Goal: Information Seeking & Learning: Learn about a topic

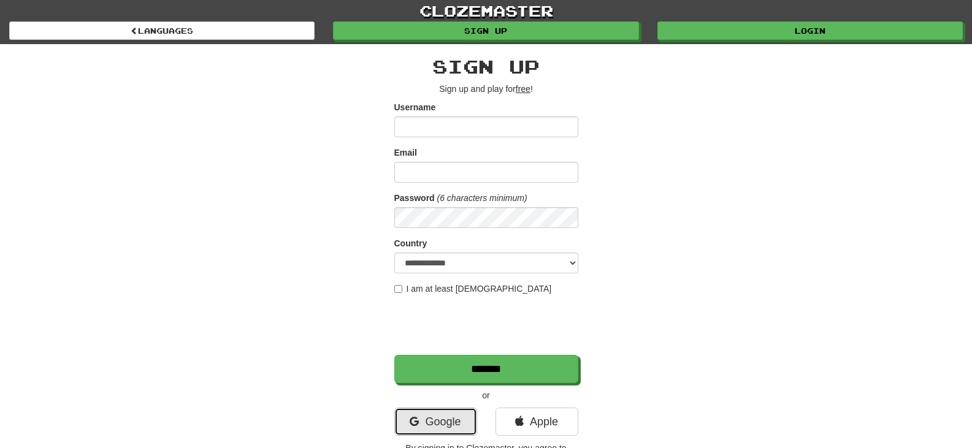
click at [431, 418] on link "Google" at bounding box center [435, 422] width 83 height 28
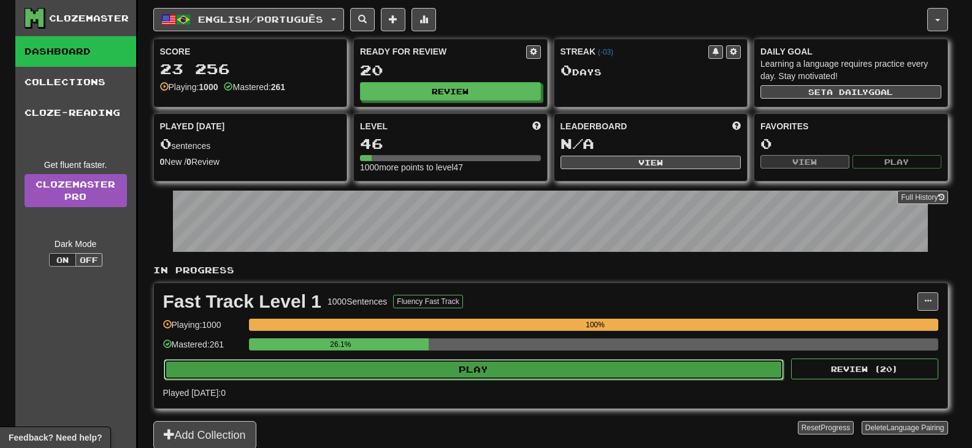
click at [396, 372] on button "Play" at bounding box center [474, 369] width 621 height 21
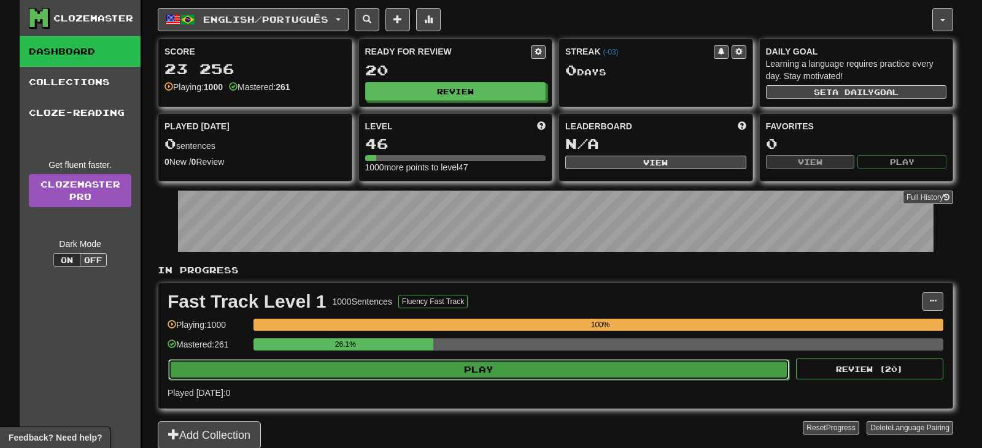
select select "**"
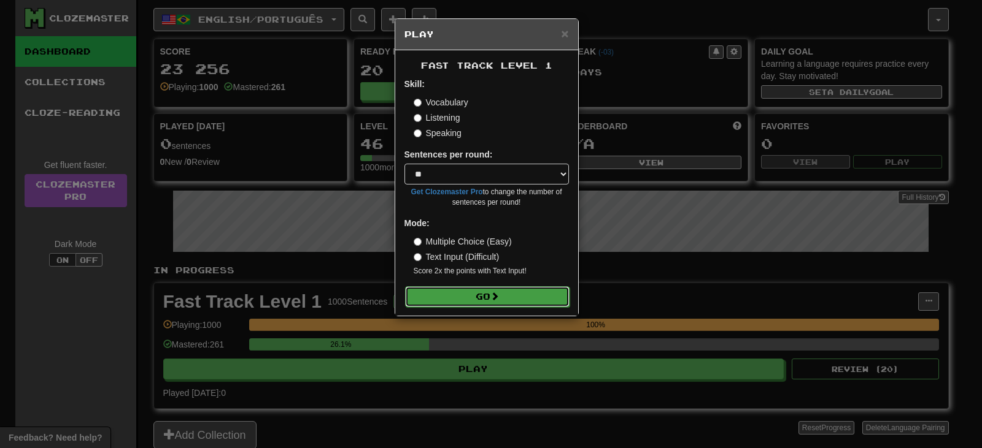
click at [493, 292] on span at bounding box center [494, 296] width 9 height 9
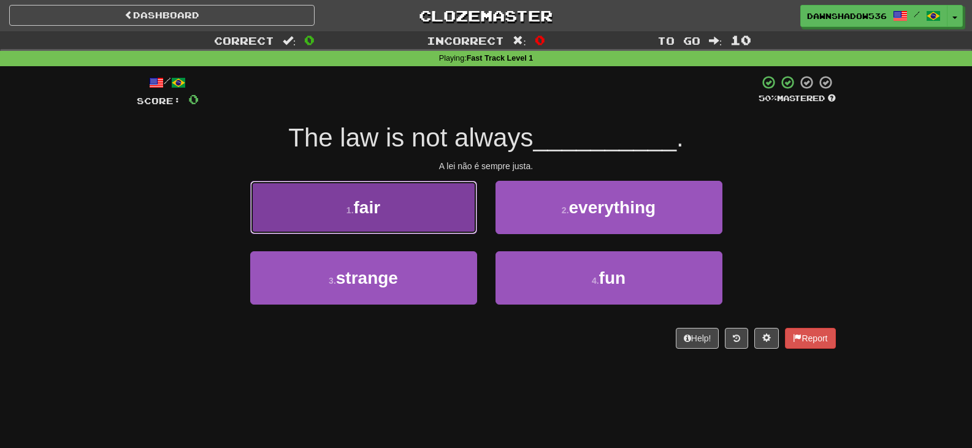
click at [419, 203] on button "1 . fair" at bounding box center [363, 207] width 227 height 53
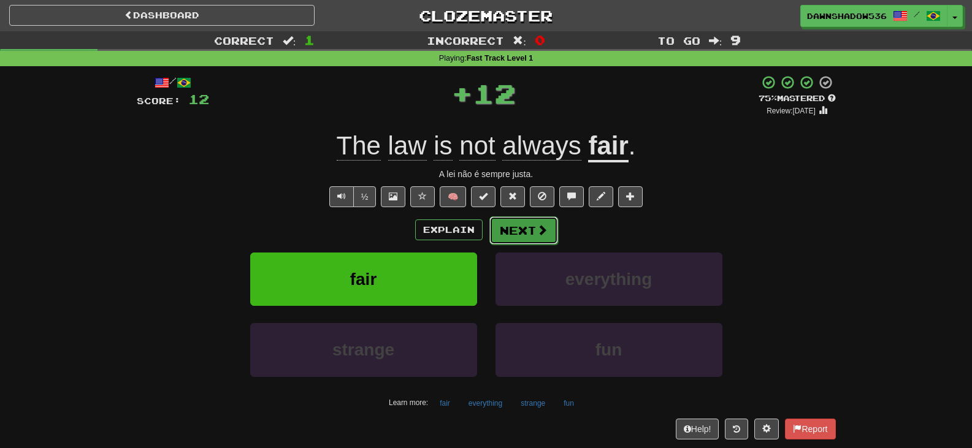
click at [529, 237] on button "Next" at bounding box center [524, 231] width 69 height 28
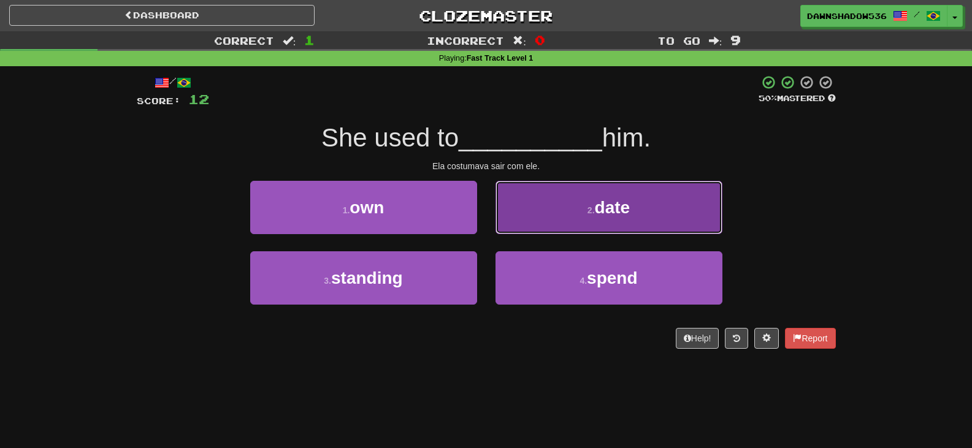
click at [529, 226] on button "2 . date" at bounding box center [609, 207] width 227 height 53
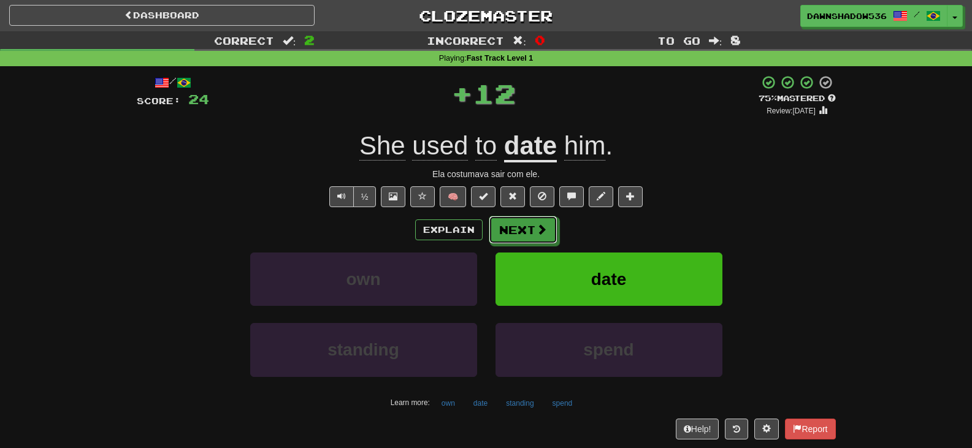
click at [529, 226] on button "Next" at bounding box center [523, 230] width 69 height 28
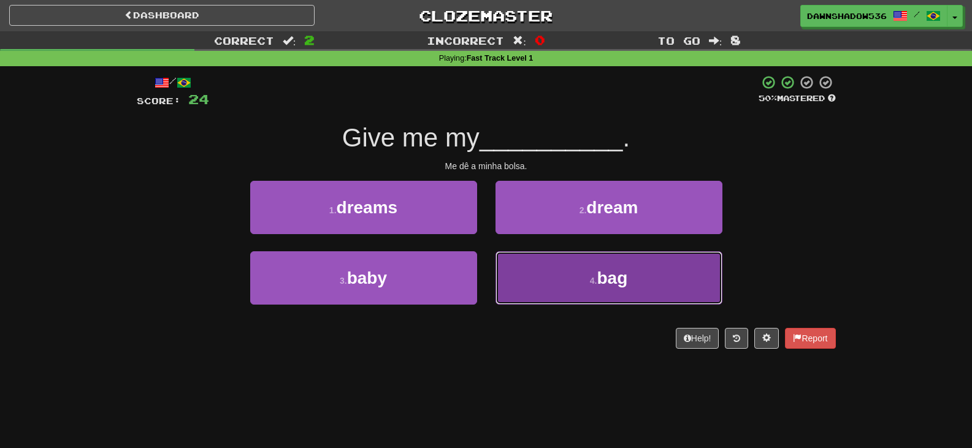
click at [549, 272] on button "4 . bag" at bounding box center [609, 278] width 227 height 53
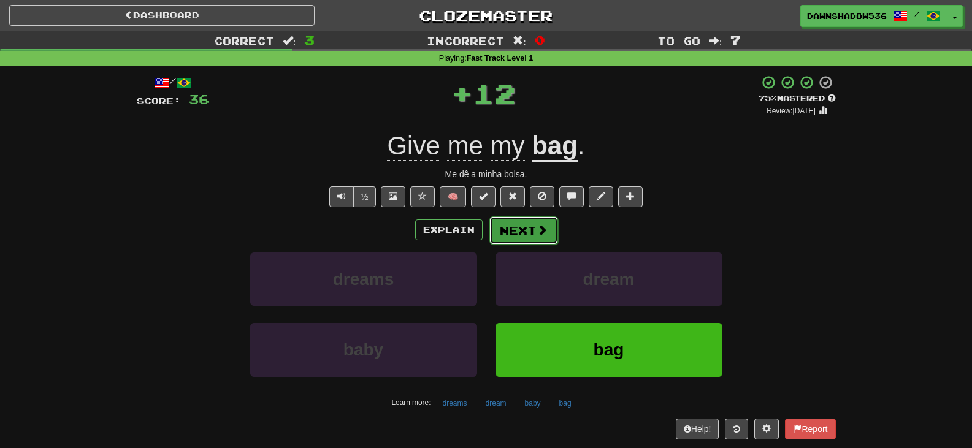
click at [542, 234] on span at bounding box center [542, 230] width 11 height 11
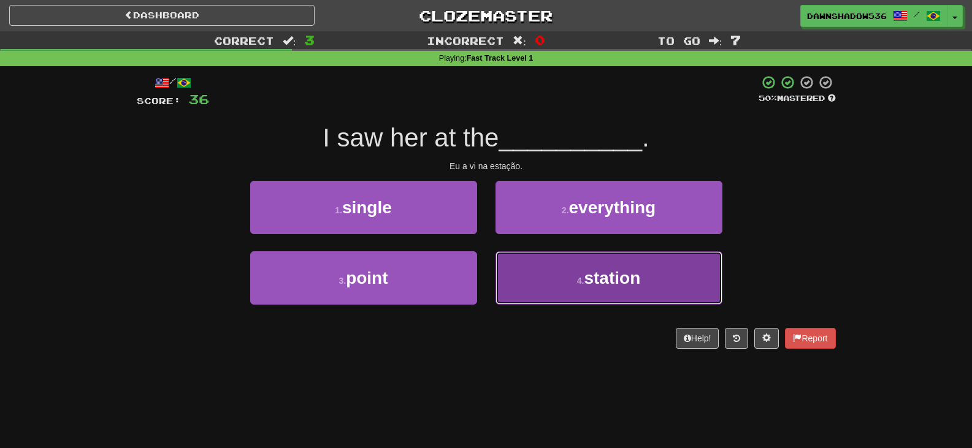
click at [509, 266] on button "4 . station" at bounding box center [609, 278] width 227 height 53
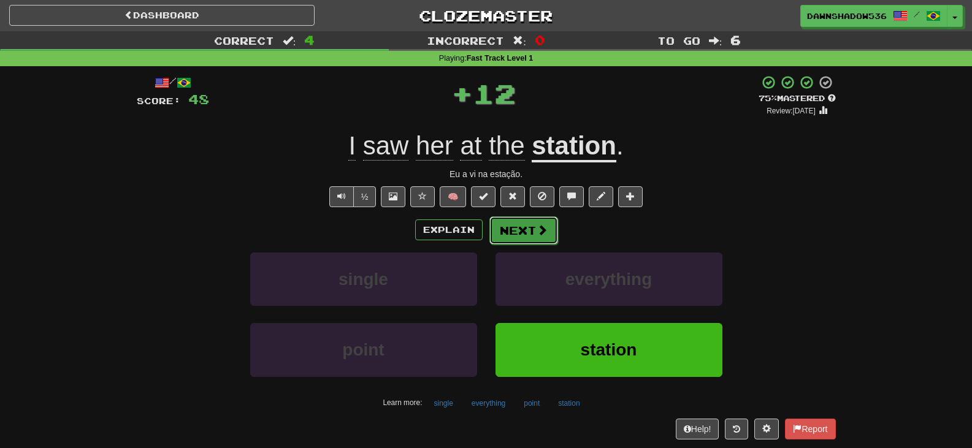
click at [501, 234] on button "Next" at bounding box center [524, 231] width 69 height 28
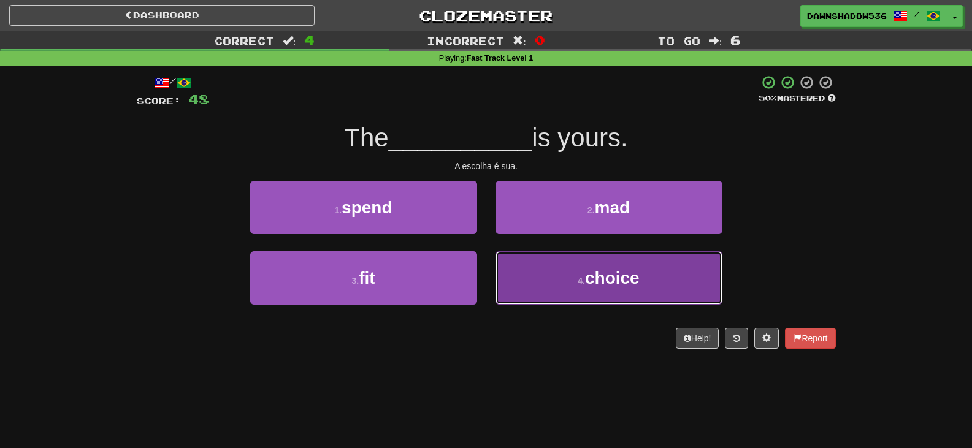
click at [519, 262] on button "4 . choice" at bounding box center [609, 278] width 227 height 53
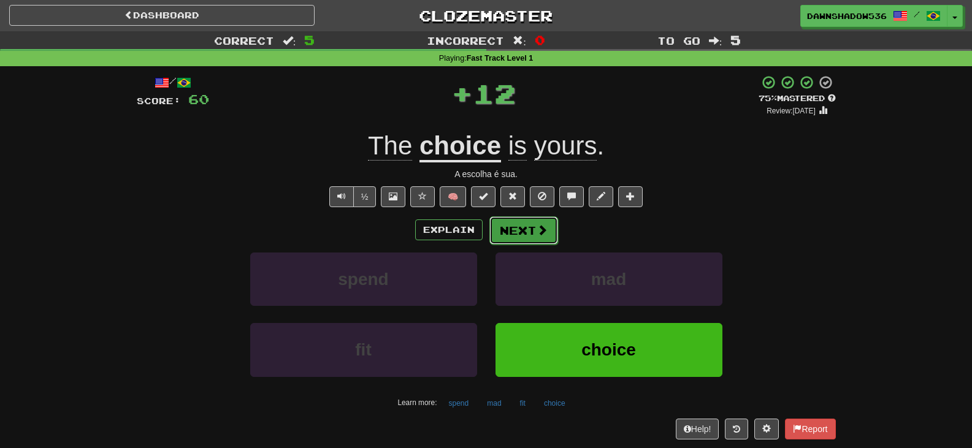
click at [512, 223] on button "Next" at bounding box center [524, 231] width 69 height 28
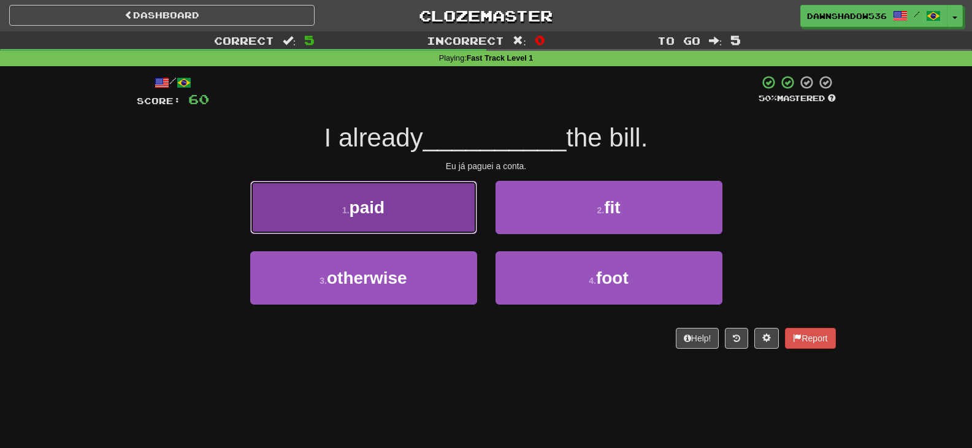
click at [406, 210] on button "1 . paid" at bounding box center [363, 207] width 227 height 53
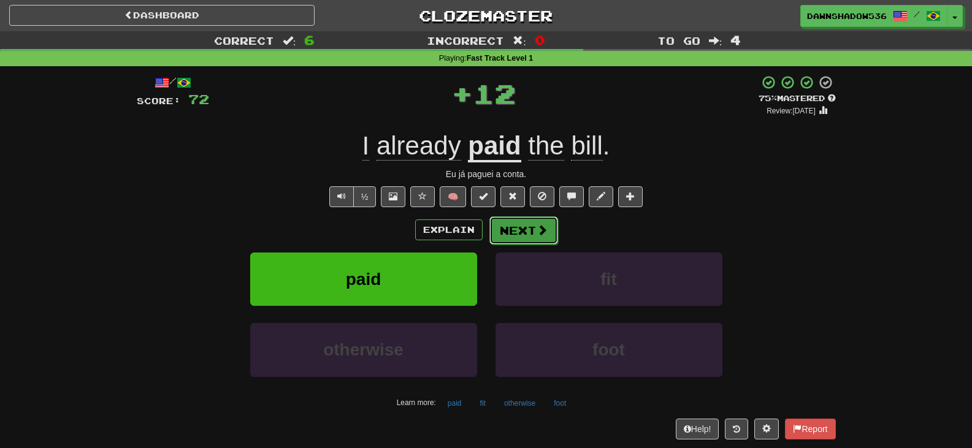
click at [537, 229] on span at bounding box center [542, 230] width 11 height 11
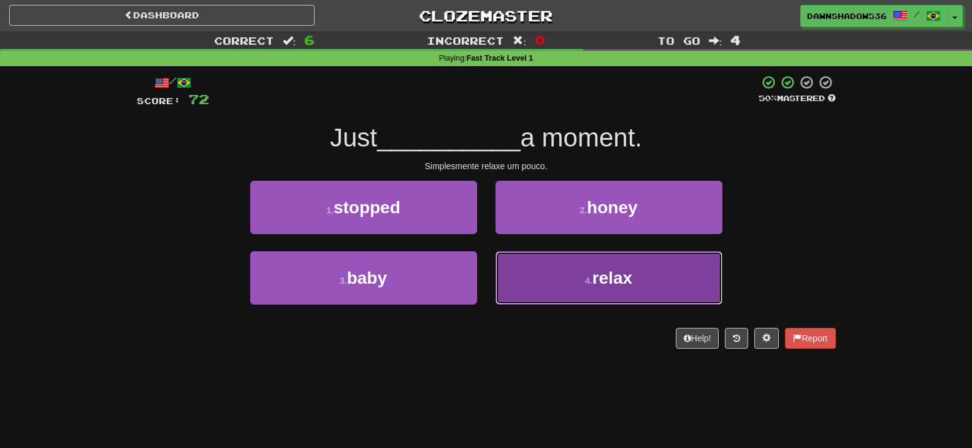
click at [535, 278] on button "4 . relax" at bounding box center [609, 278] width 227 height 53
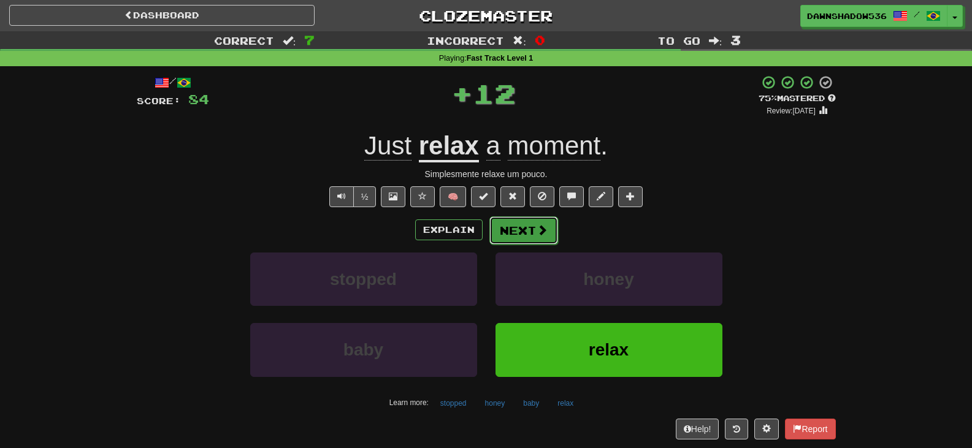
click at [521, 232] on button "Next" at bounding box center [524, 231] width 69 height 28
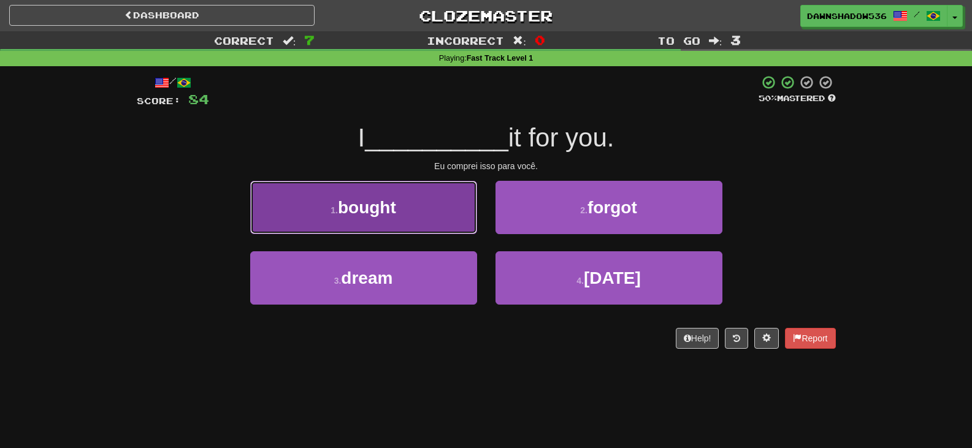
click at [442, 217] on button "1 . bought" at bounding box center [363, 207] width 227 height 53
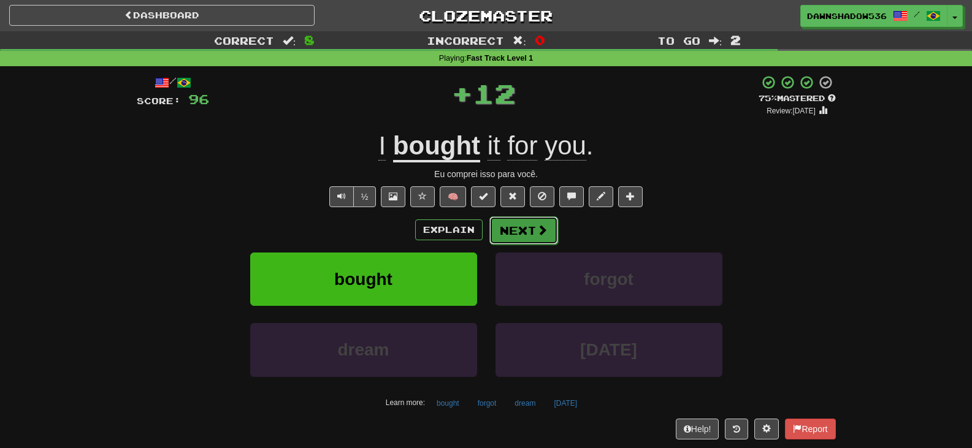
click at [522, 225] on button "Next" at bounding box center [524, 231] width 69 height 28
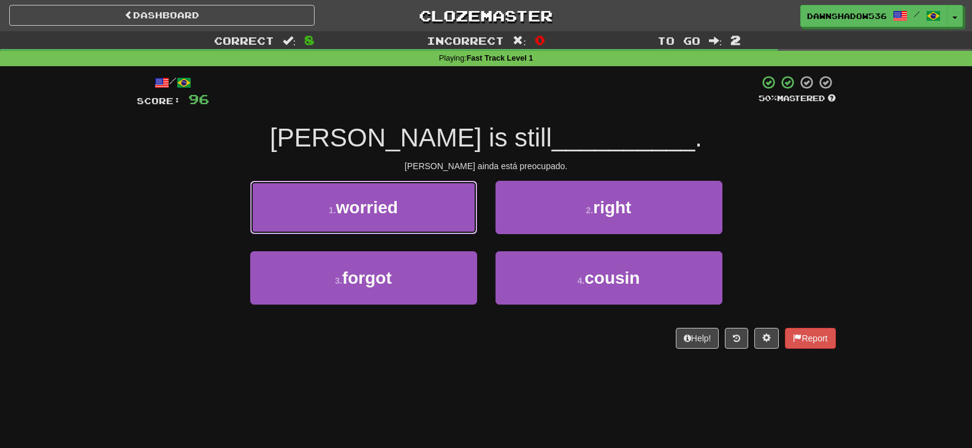
click at [381, 209] on span "worried" at bounding box center [367, 207] width 62 height 19
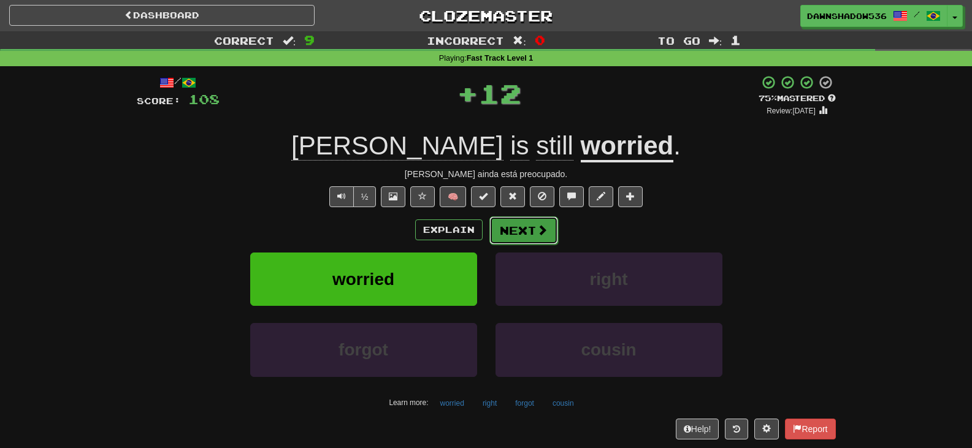
click at [513, 228] on button "Next" at bounding box center [524, 231] width 69 height 28
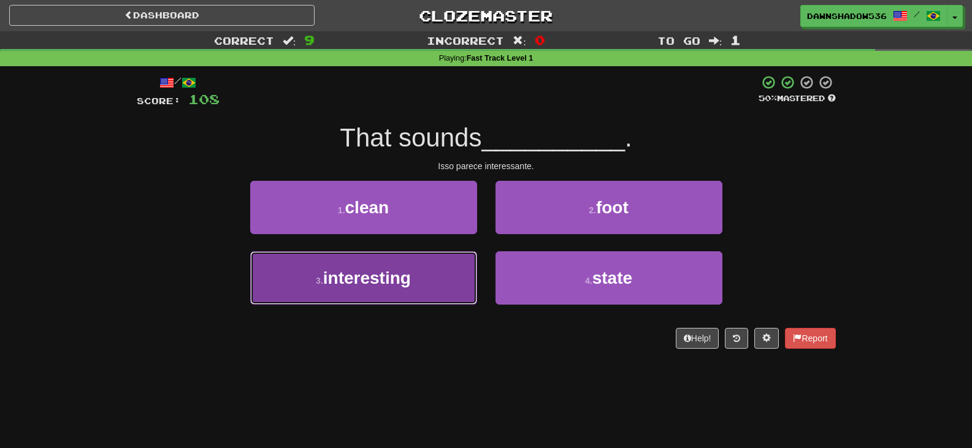
click at [427, 283] on button "3 . interesting" at bounding box center [363, 278] width 227 height 53
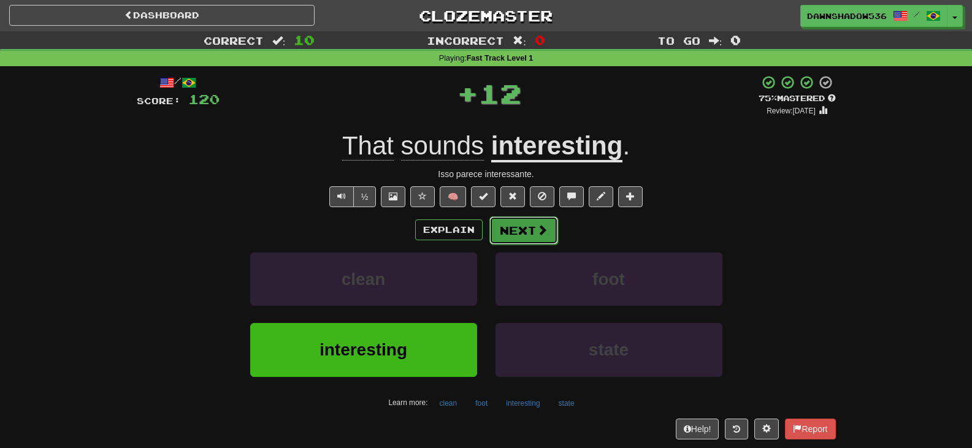
click at [494, 238] on button "Next" at bounding box center [524, 231] width 69 height 28
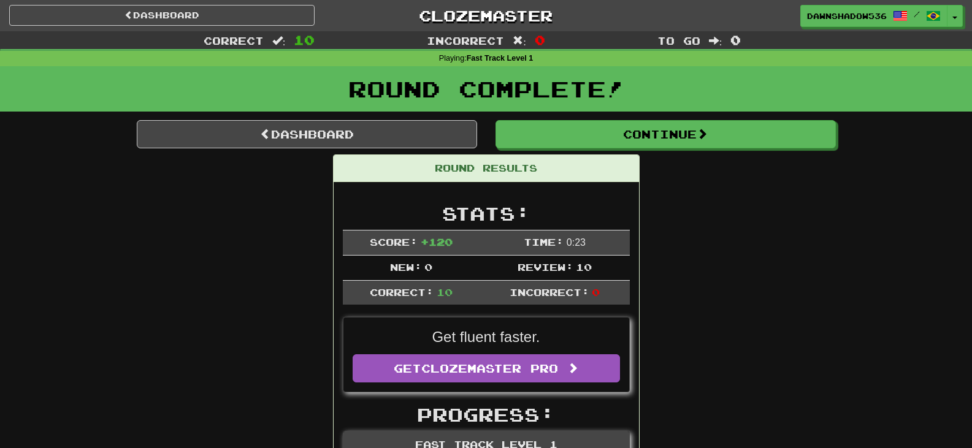
click at [523, 120] on div "Round Complete!" at bounding box center [486, 93] width 972 height 54
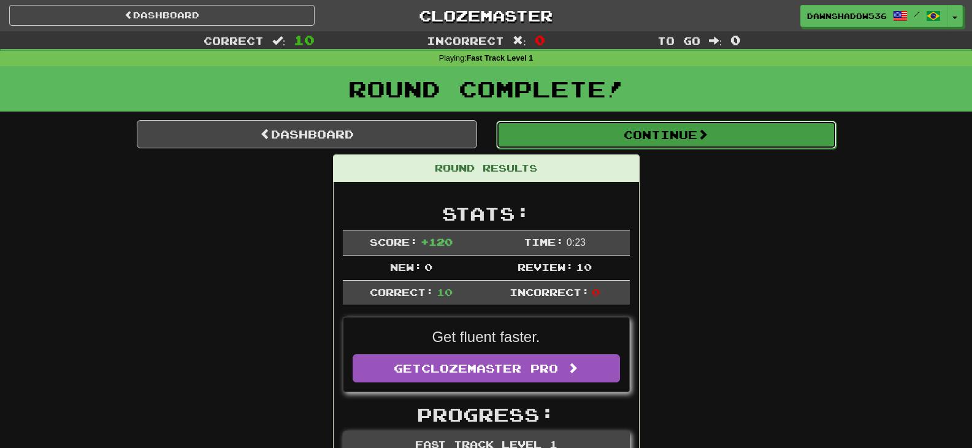
click at [525, 130] on button "Continue" at bounding box center [666, 135] width 340 height 28
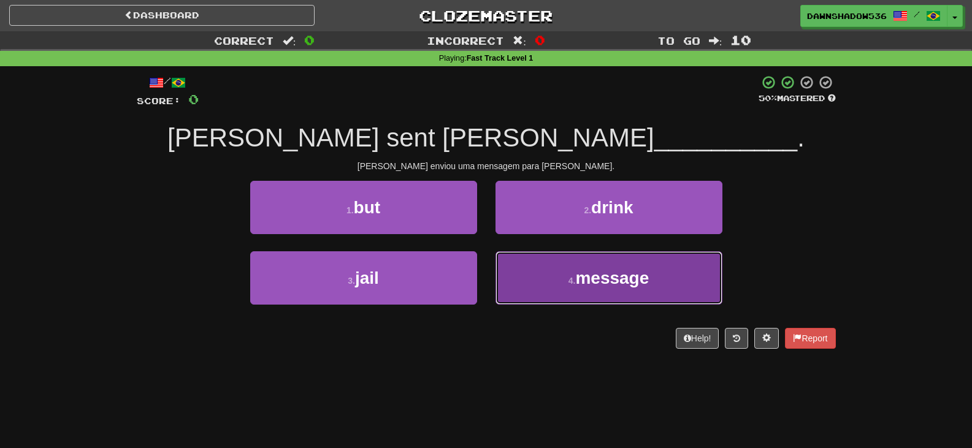
click at [505, 290] on button "4 . message" at bounding box center [609, 278] width 227 height 53
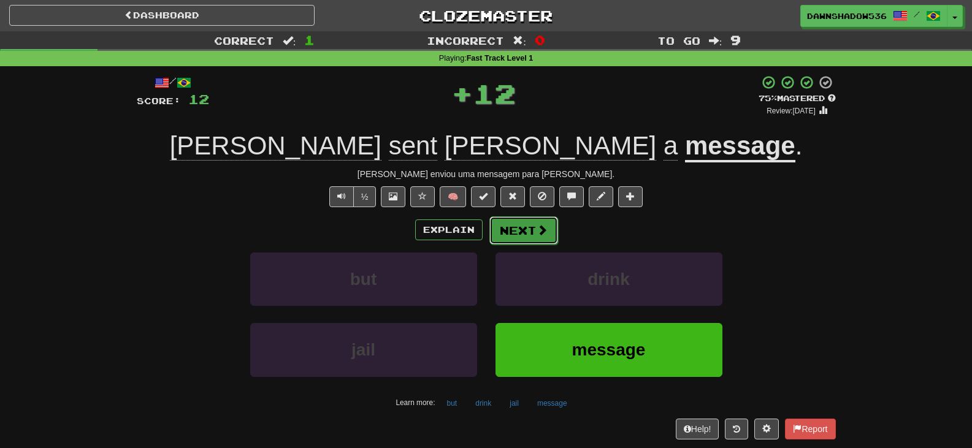
click at [513, 234] on button "Next" at bounding box center [524, 231] width 69 height 28
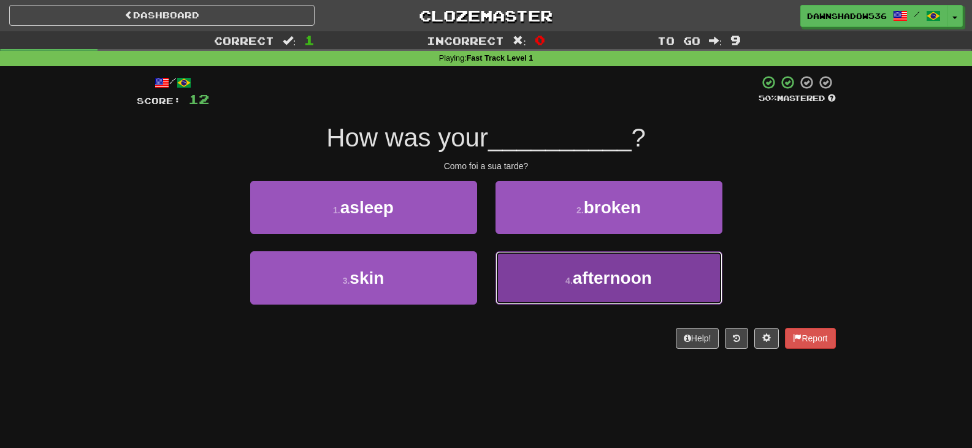
click at [531, 279] on button "4 . afternoon" at bounding box center [609, 278] width 227 height 53
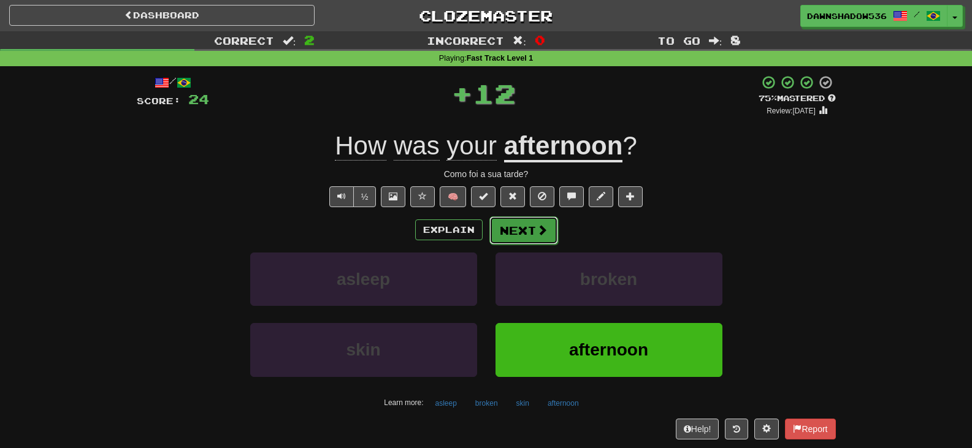
click at [531, 237] on button "Next" at bounding box center [524, 231] width 69 height 28
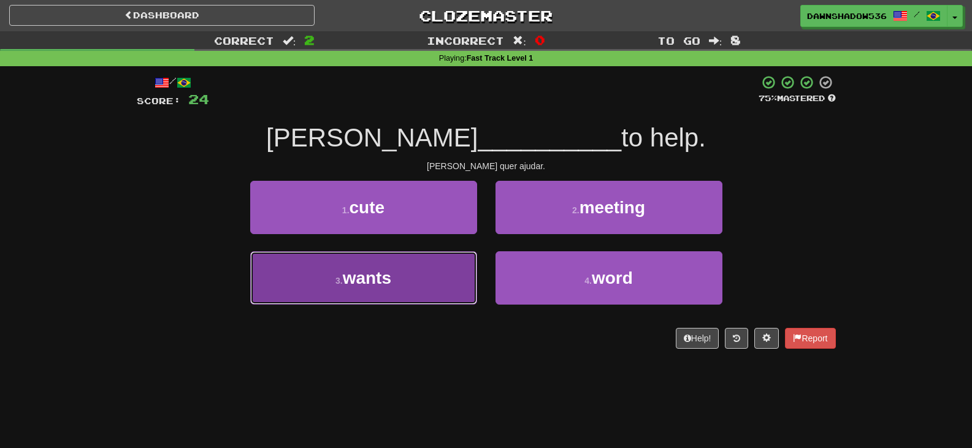
click at [426, 286] on button "3 . wants" at bounding box center [363, 278] width 227 height 53
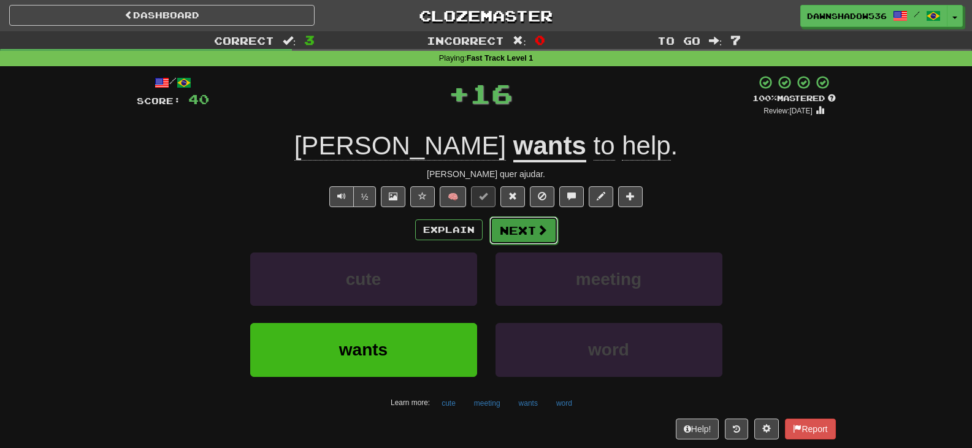
click at [518, 232] on button "Next" at bounding box center [524, 231] width 69 height 28
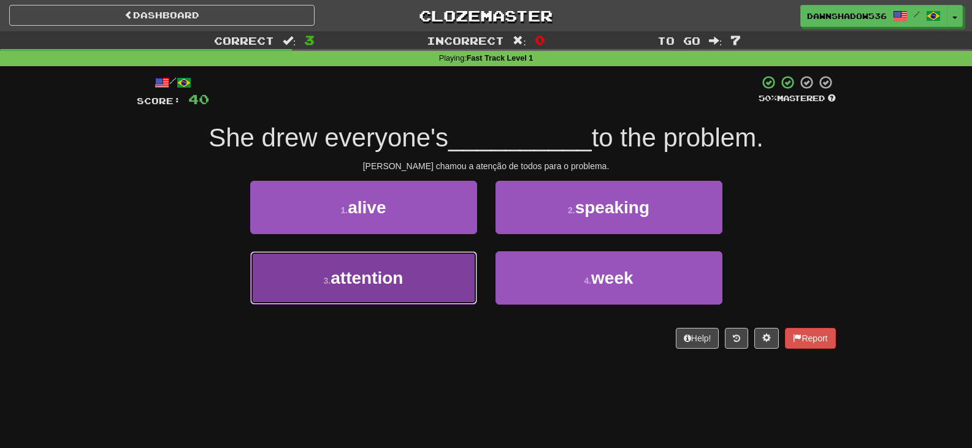
click at [421, 290] on button "3 . attention" at bounding box center [363, 278] width 227 height 53
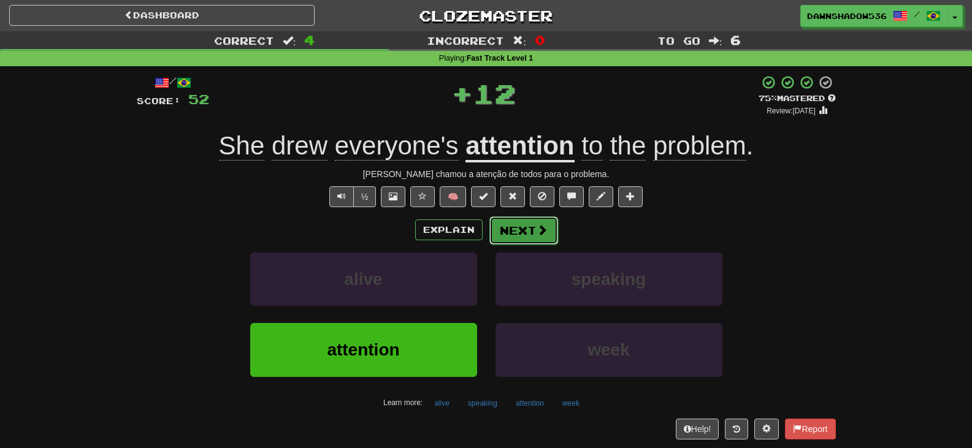
click at [496, 231] on button "Next" at bounding box center [524, 231] width 69 height 28
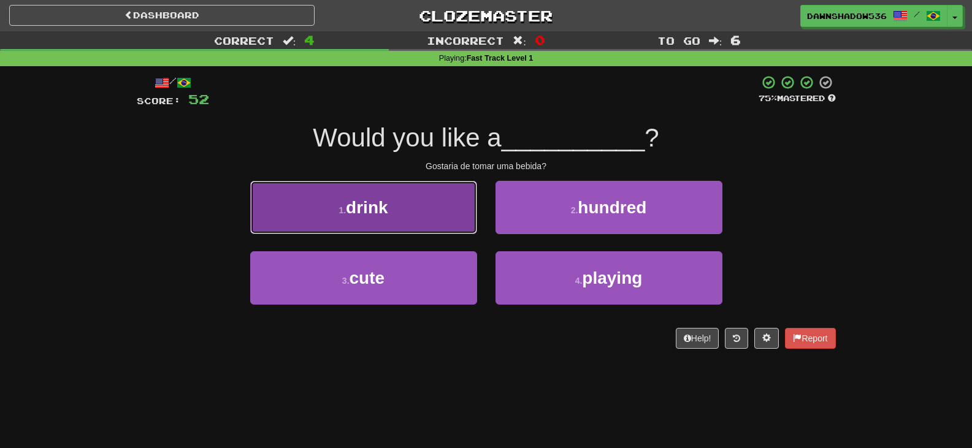
click at [468, 225] on button "1 . drink" at bounding box center [363, 207] width 227 height 53
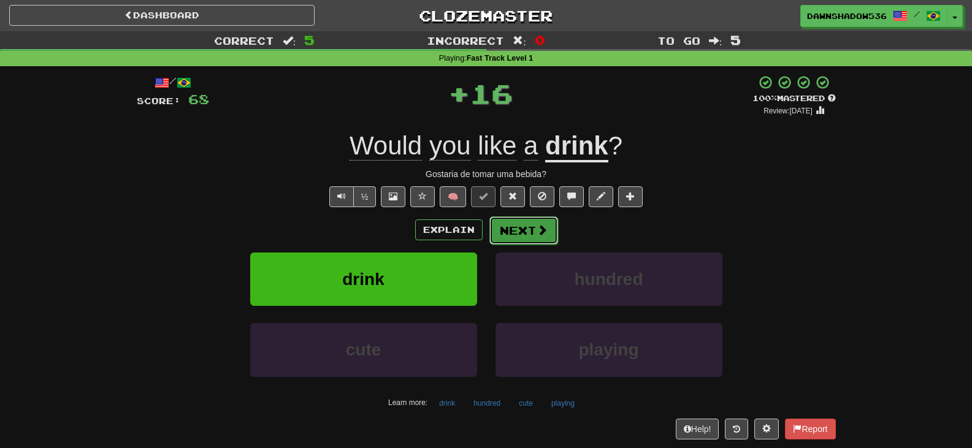
click at [533, 231] on button "Next" at bounding box center [524, 231] width 69 height 28
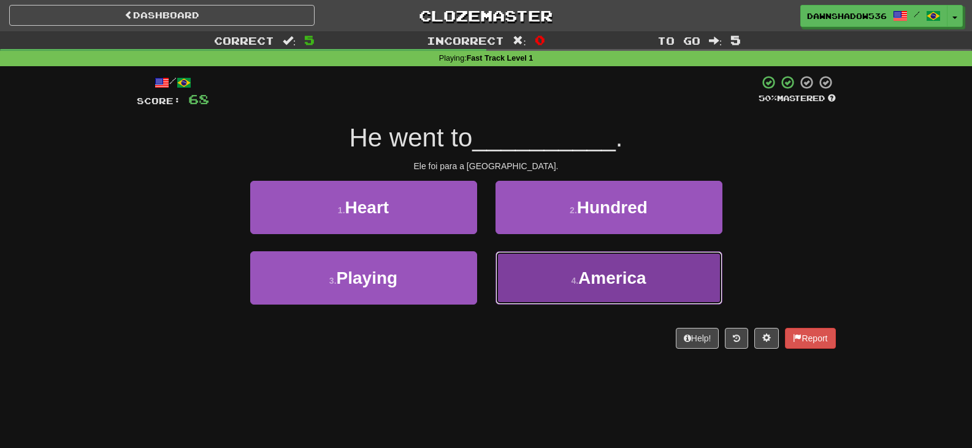
click at [529, 280] on button "4 . America" at bounding box center [609, 278] width 227 height 53
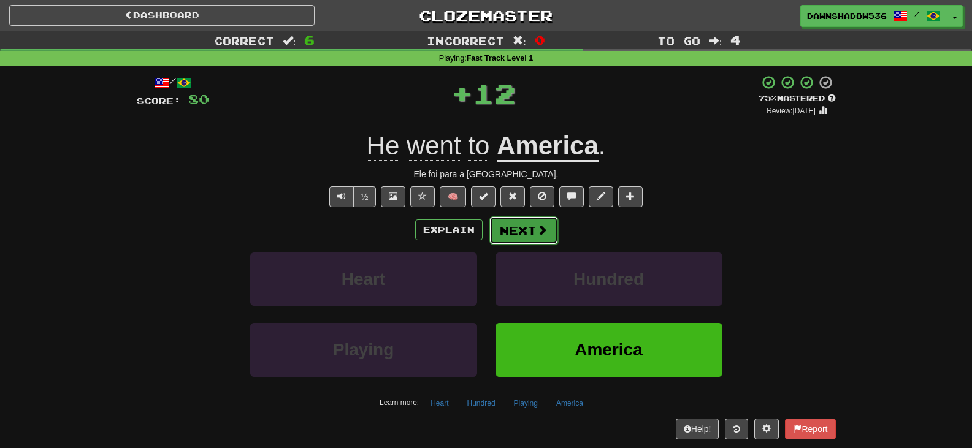
click at [519, 235] on button "Next" at bounding box center [524, 231] width 69 height 28
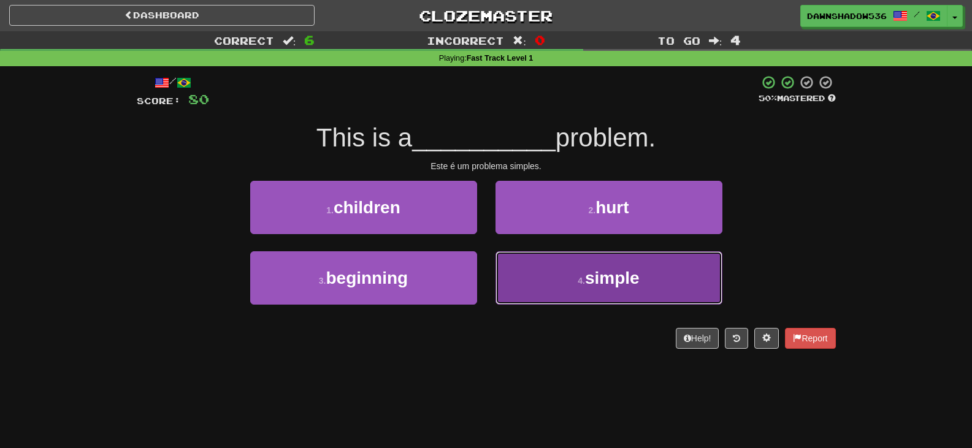
click at [520, 255] on button "4 . simple" at bounding box center [609, 278] width 227 height 53
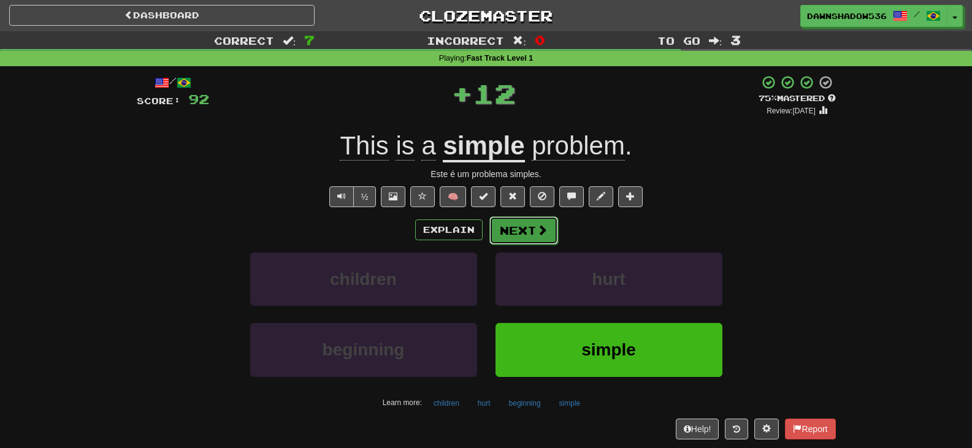
click at [507, 223] on button "Next" at bounding box center [524, 231] width 69 height 28
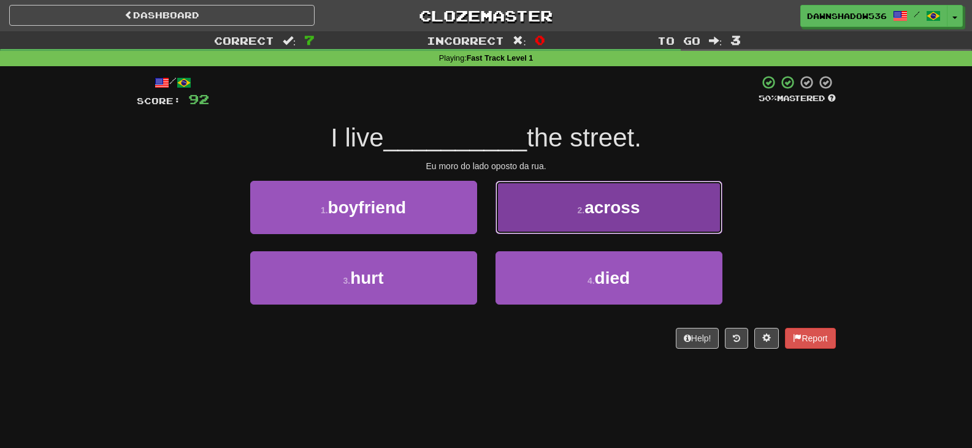
click at [517, 217] on button "2 . across" at bounding box center [609, 207] width 227 height 53
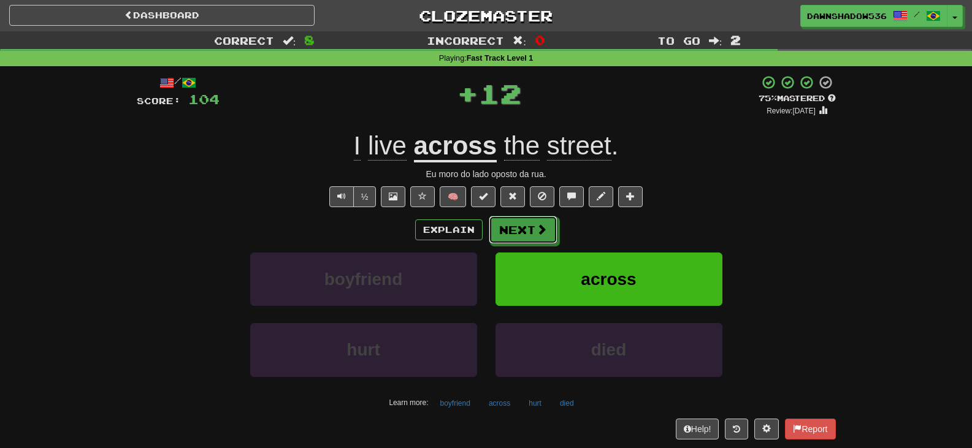
click at [517, 217] on button "Next" at bounding box center [523, 230] width 69 height 28
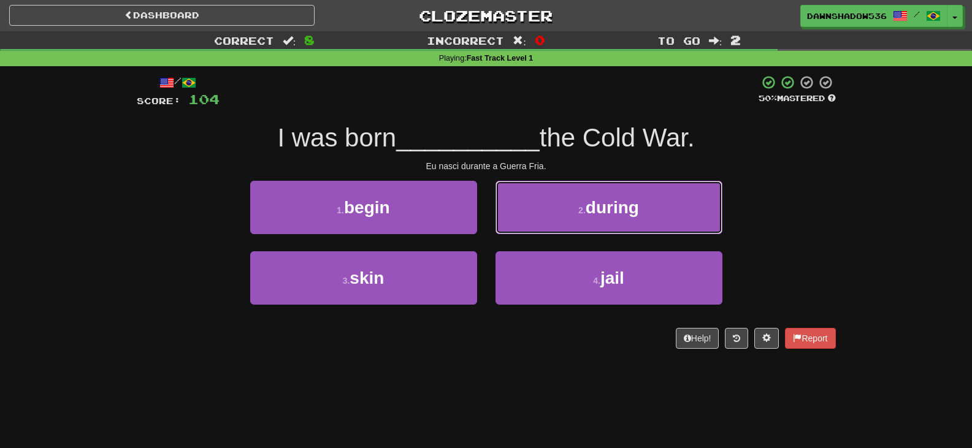
click at [517, 217] on button "2 . during" at bounding box center [609, 207] width 227 height 53
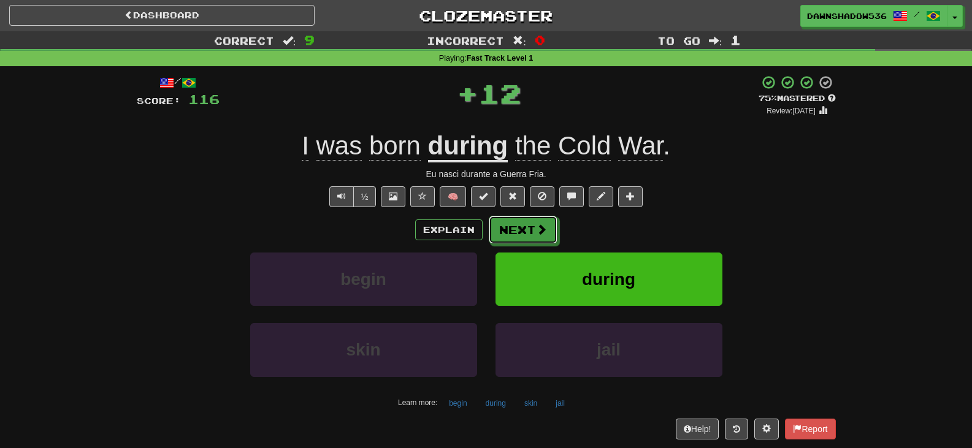
click at [517, 217] on button "Next" at bounding box center [523, 230] width 69 height 28
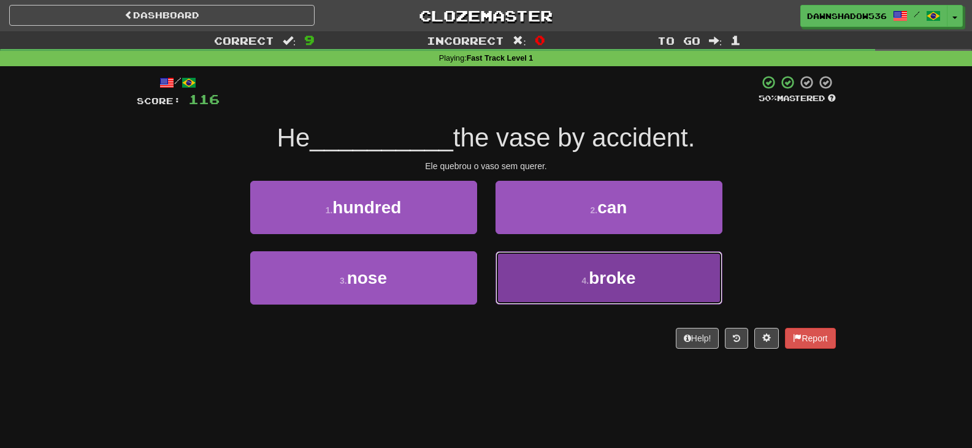
click at [541, 261] on button "4 . broke" at bounding box center [609, 278] width 227 height 53
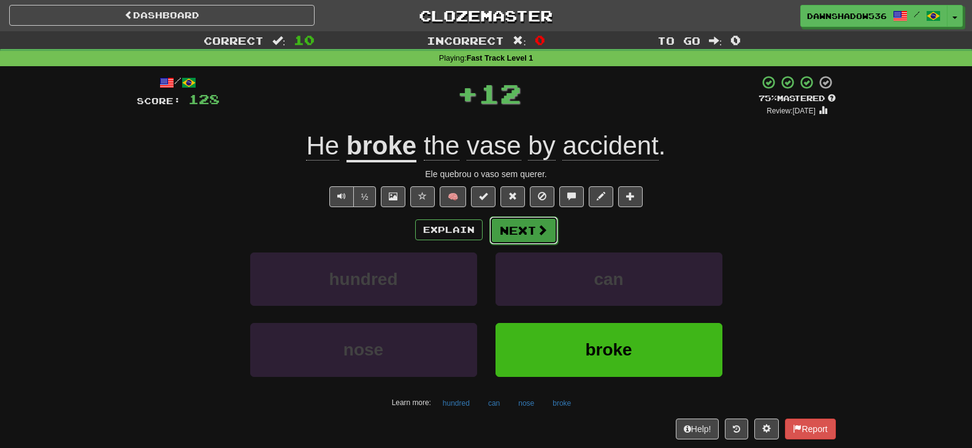
click at [517, 221] on button "Next" at bounding box center [524, 231] width 69 height 28
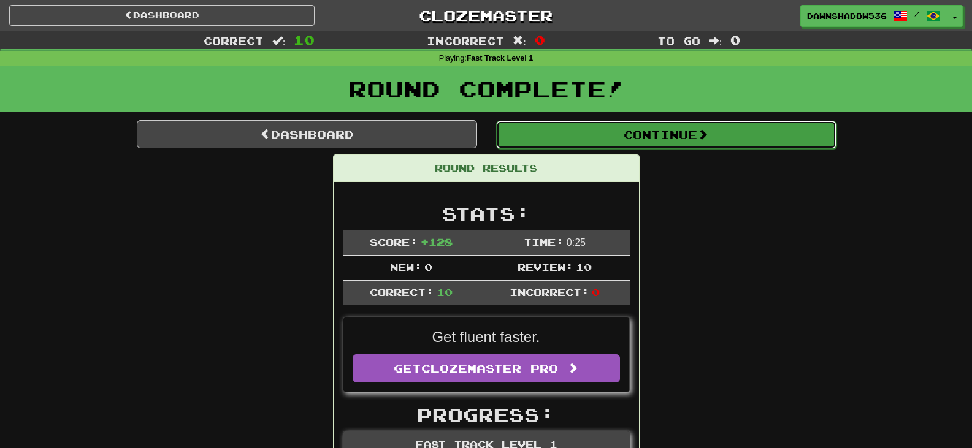
click at [561, 147] on button "Continue" at bounding box center [666, 135] width 340 height 28
